Goal: Download file/media

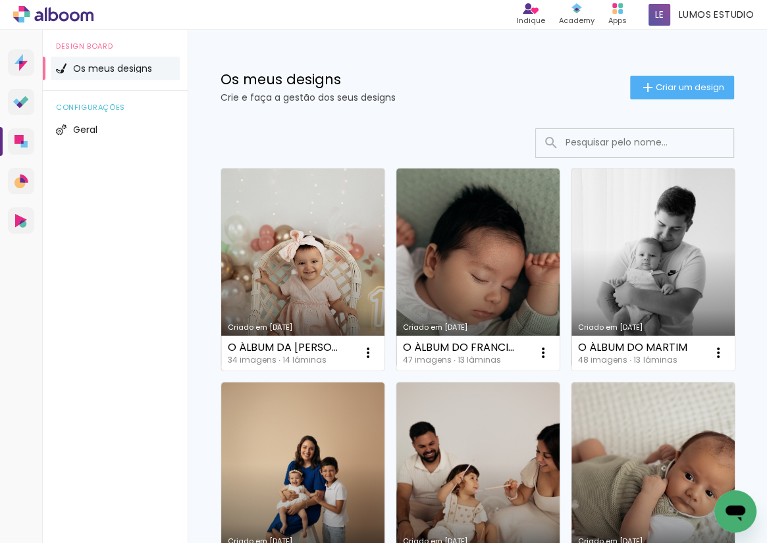
click at [350, 188] on link "Criado em [DATE]" at bounding box center [302, 270] width 163 height 202
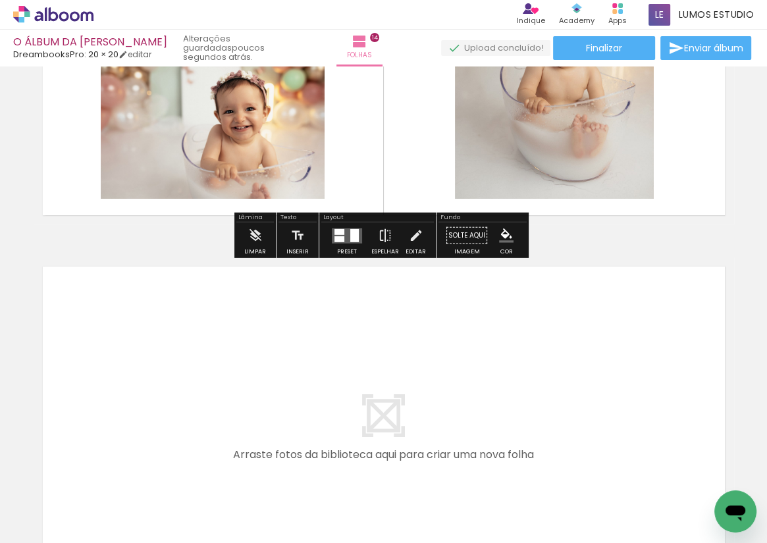
scroll to position [5271, 0]
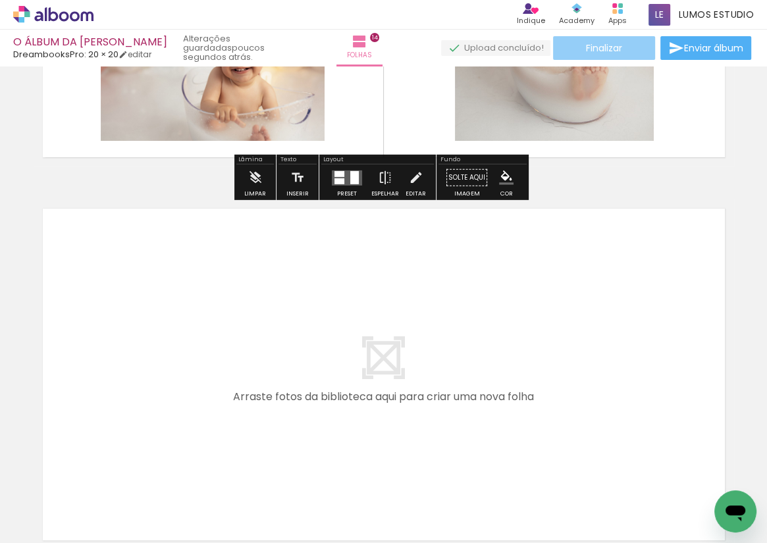
click at [610, 54] on paper-button "Finalizar" at bounding box center [604, 48] width 102 height 24
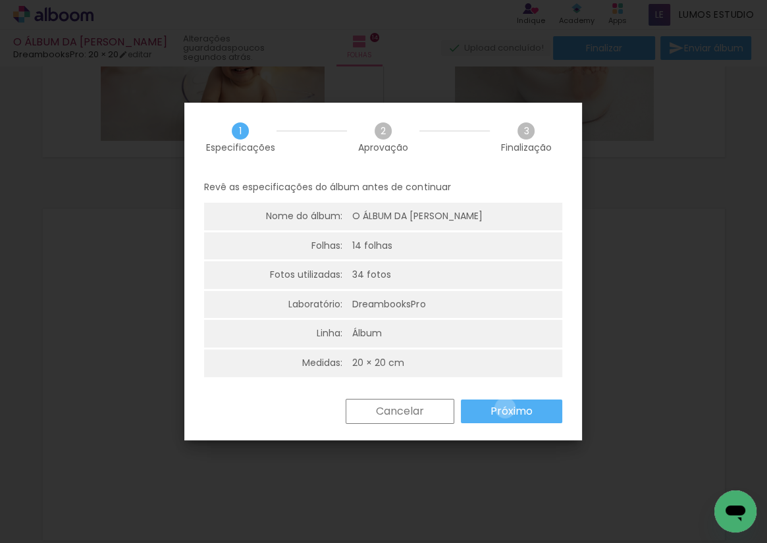
click at [0, 0] on slot "Próximo" at bounding box center [0, 0] width 0 height 0
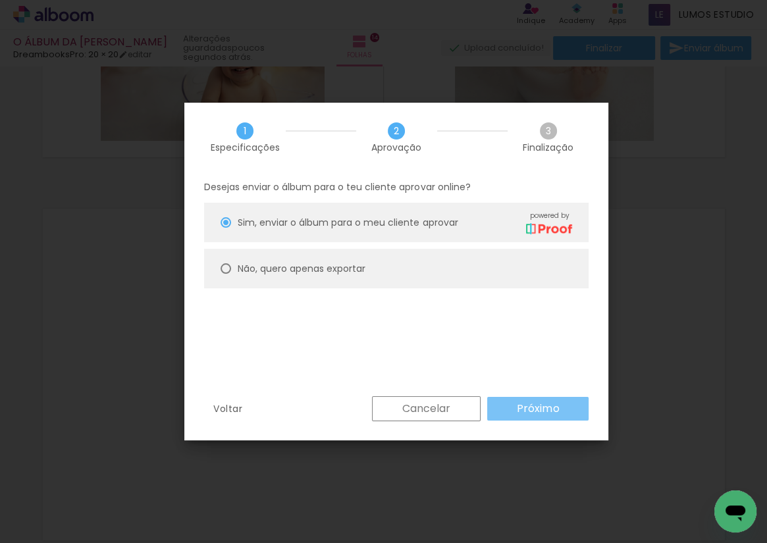
drag, startPoint x: 497, startPoint y: 406, endPoint x: 325, endPoint y: 288, distance: 208.0
click at [337, 305] on div "1 Especificações 2 Aprovação 3 Finalização Desejas enviar o álbum para o teu cl…" at bounding box center [396, 272] width 424 height 338
click at [0, 0] on slot "Não, quero apenas exportar" at bounding box center [0, 0] width 0 height 0
type paper-radio-button "on"
click at [522, 416] on paper-button "Próximo" at bounding box center [537, 409] width 101 height 24
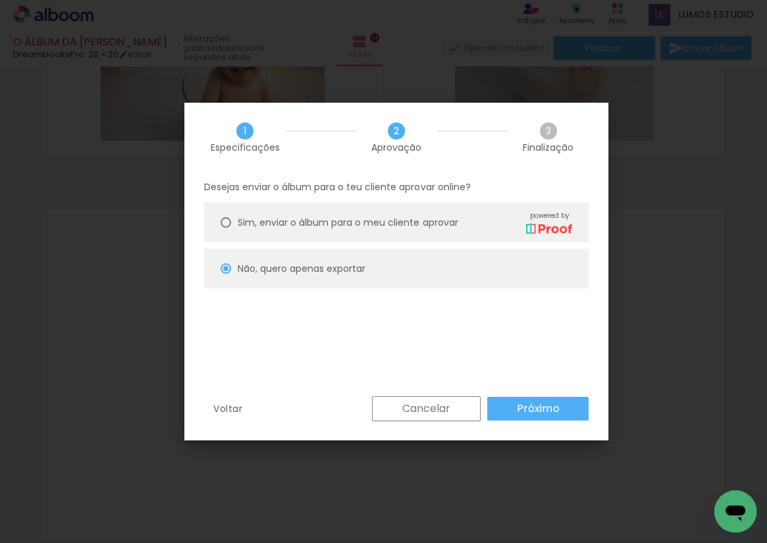
type input "Alta, 300 DPI"
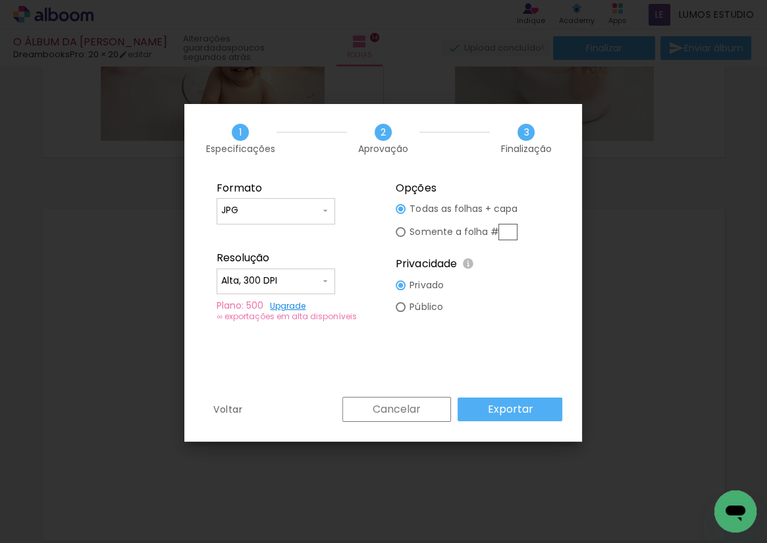
click at [0, 0] on slot "Exportar" at bounding box center [0, 0] width 0 height 0
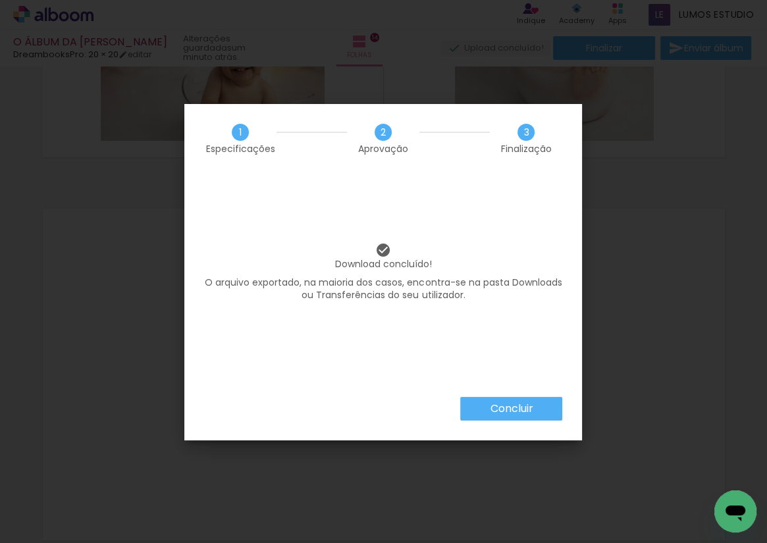
click at [485, 414] on paper-button "Concluir" at bounding box center [511, 409] width 102 height 24
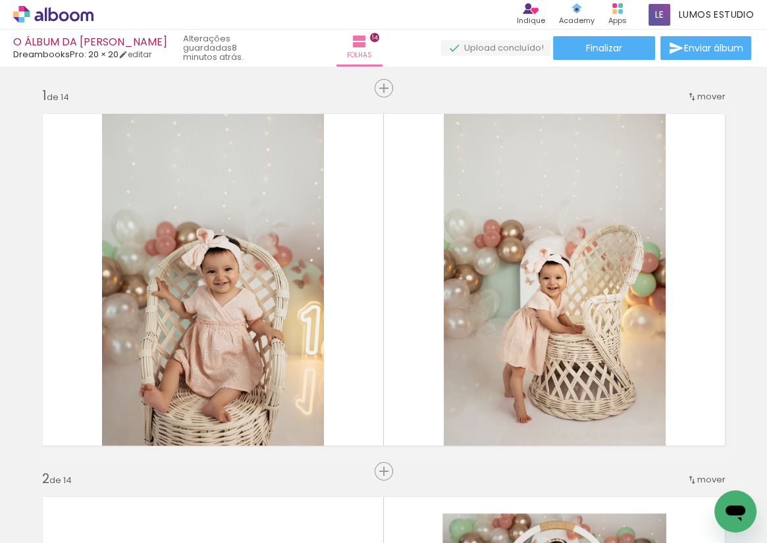
scroll to position [5271, 0]
